Goal: Find specific fact: Find specific fact

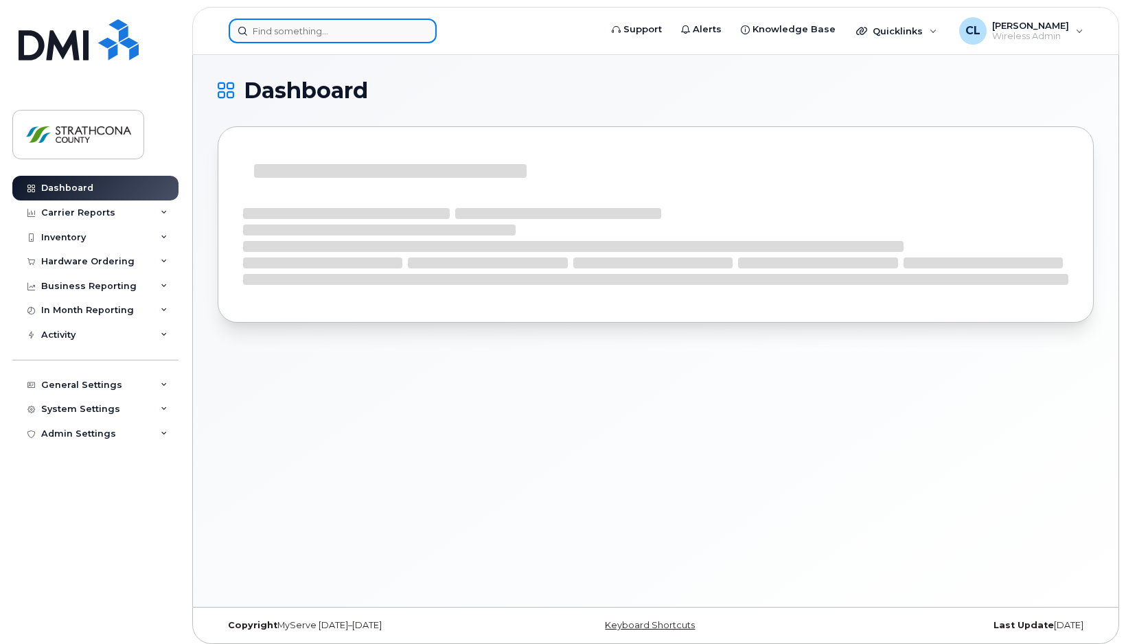
click at [294, 34] on input at bounding box center [333, 31] width 208 height 25
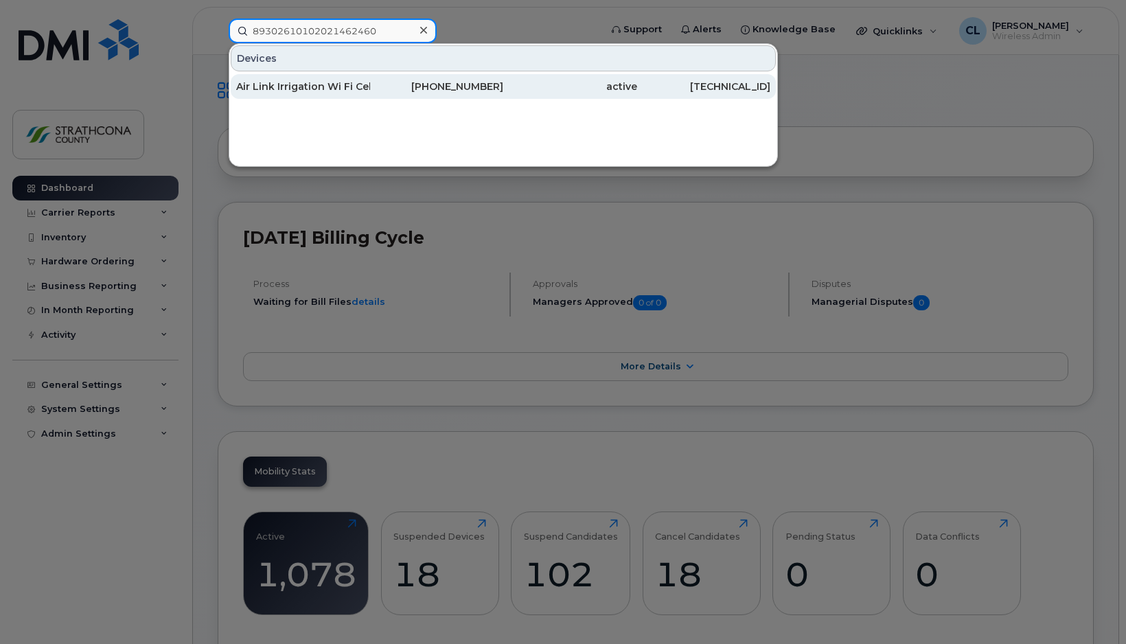
type input "89302610102021462460"
click at [477, 85] on div "[PHONE_NUMBER]" at bounding box center [437, 87] width 134 height 14
